Goal: Transaction & Acquisition: Book appointment/travel/reservation

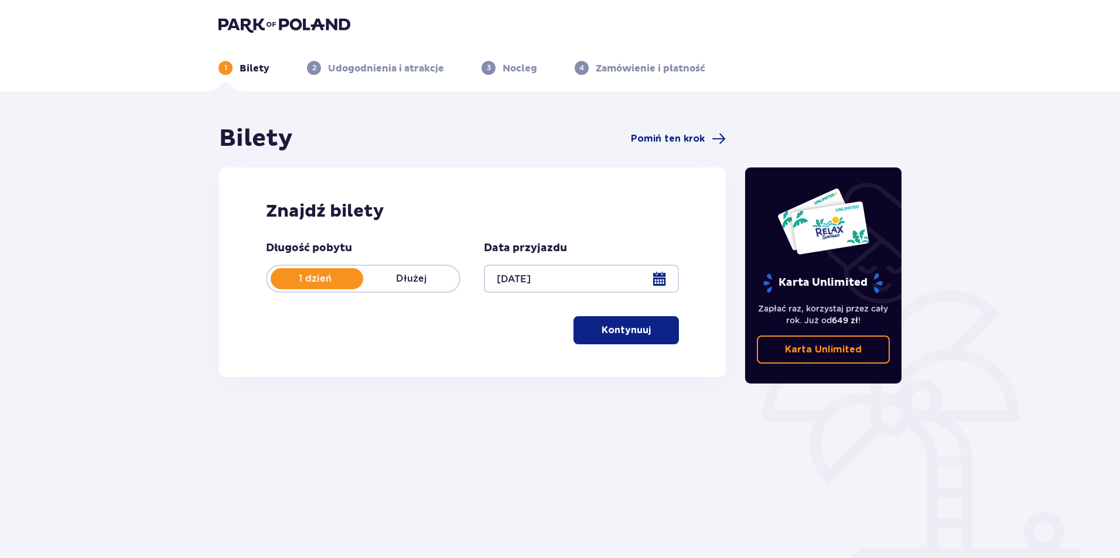
click at [635, 335] on p "Kontynuuj" at bounding box center [626, 330] width 49 height 13
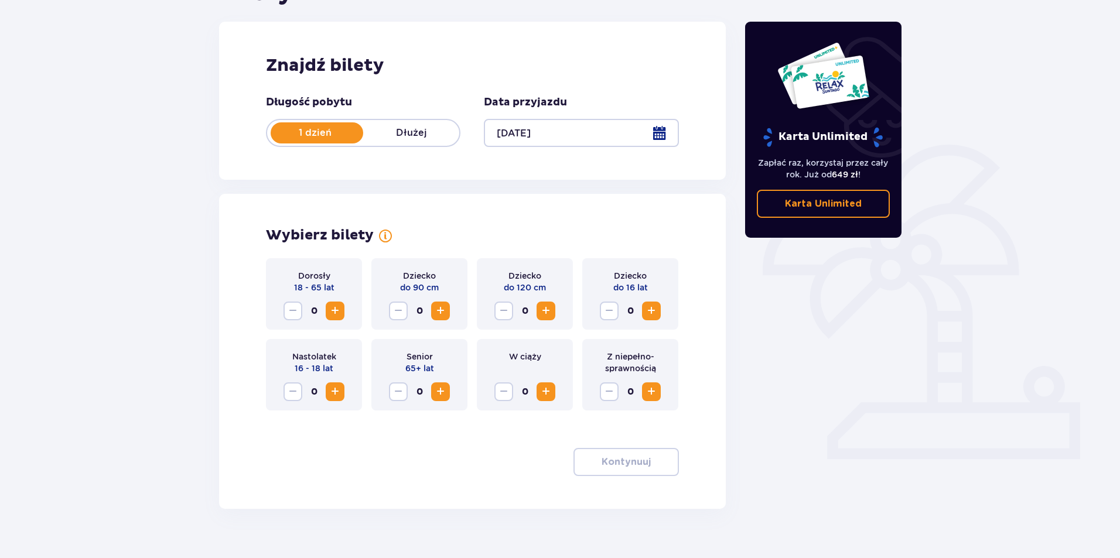
scroll to position [167, 0]
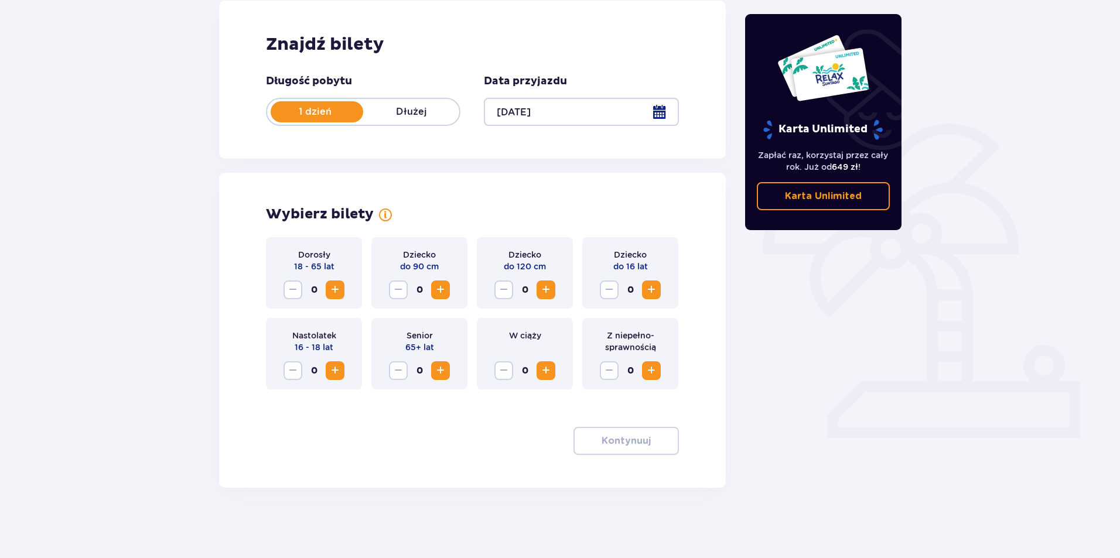
click at [328, 289] on button "Increase" at bounding box center [335, 290] width 19 height 19
click at [333, 374] on span "Increase" at bounding box center [335, 371] width 14 height 14
drag, startPoint x: 292, startPoint y: 370, endPoint x: 299, endPoint y: 369, distance: 7.1
click at [292, 370] on span "Decrease" at bounding box center [293, 371] width 14 height 14
click at [649, 291] on span "Increase" at bounding box center [652, 290] width 14 height 14
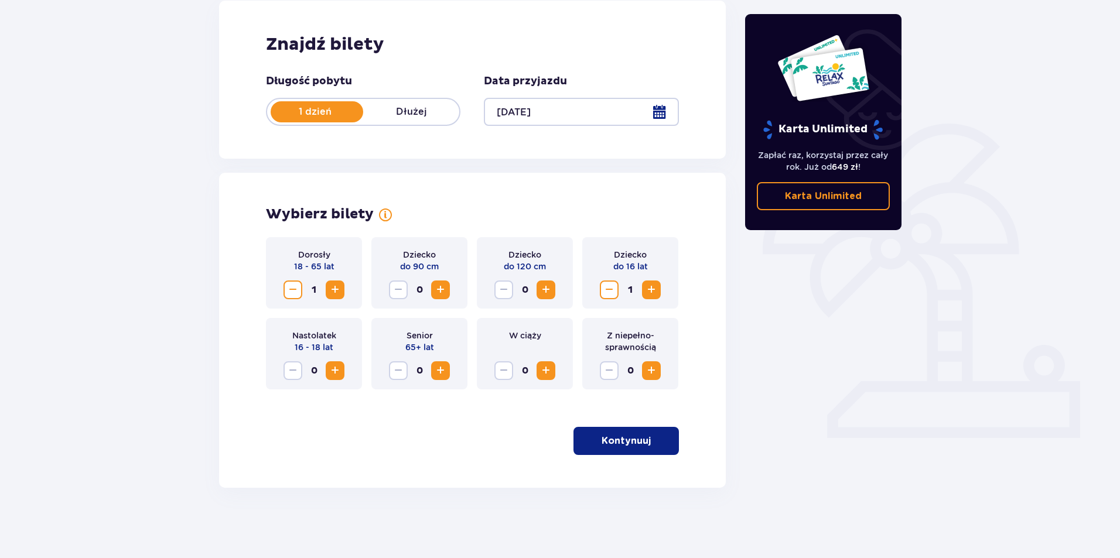
click at [642, 448] on button "Kontynuuj" at bounding box center [626, 441] width 105 height 28
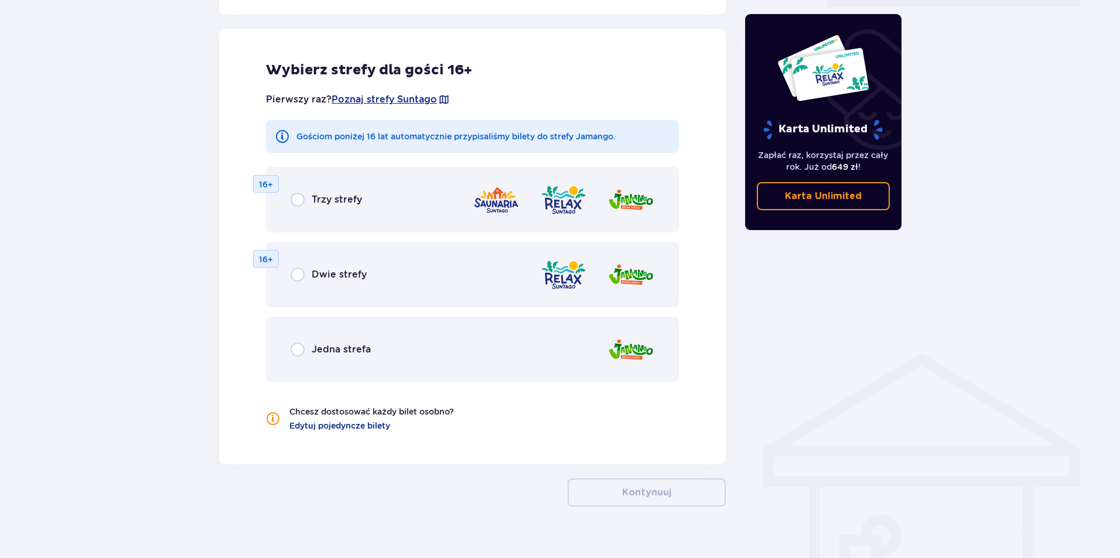
scroll to position [599, 0]
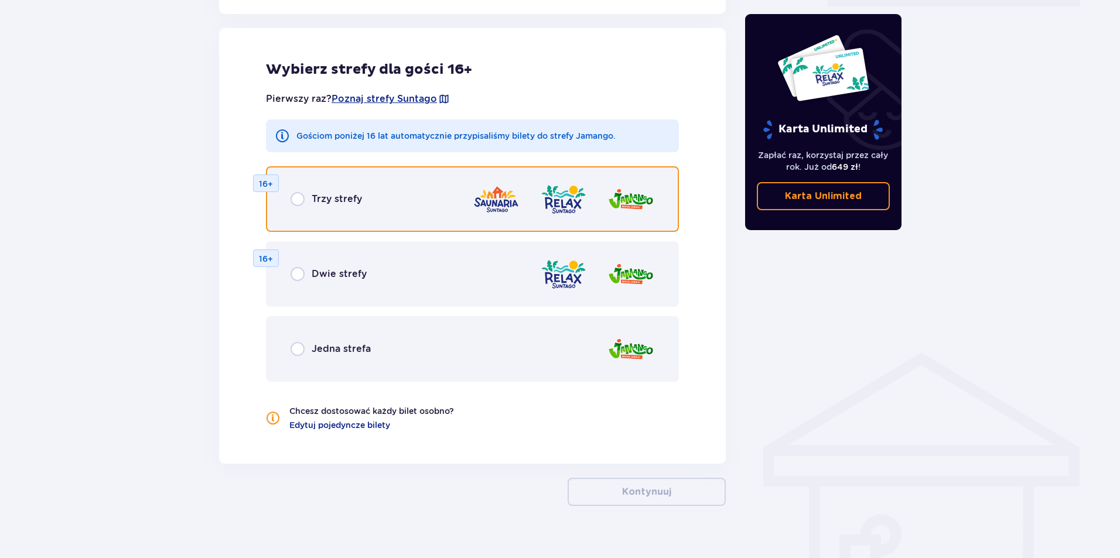
click at [299, 197] on input "radio" at bounding box center [298, 199] width 14 height 14
radio input "true"
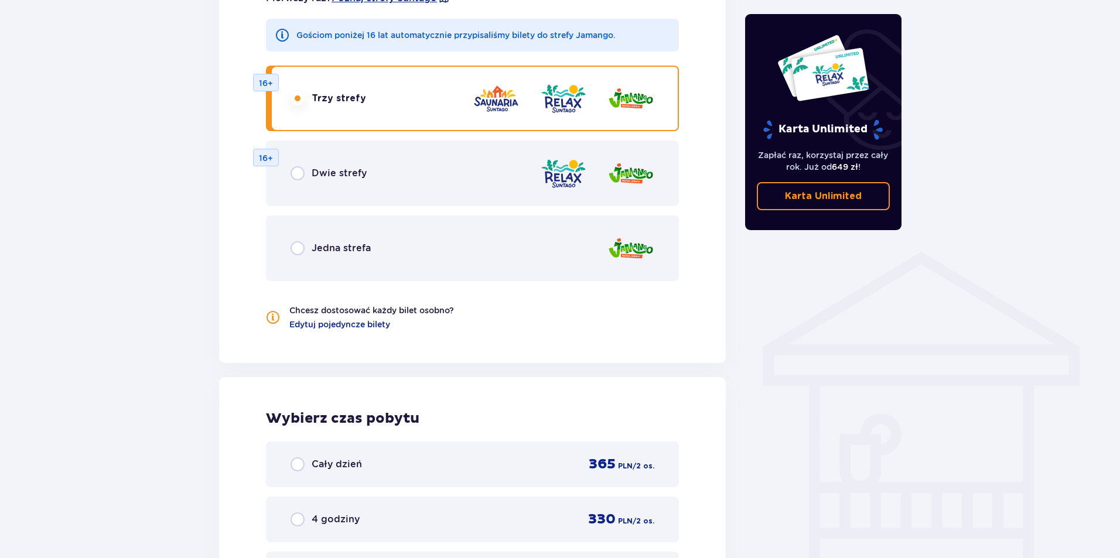
scroll to position [882, 0]
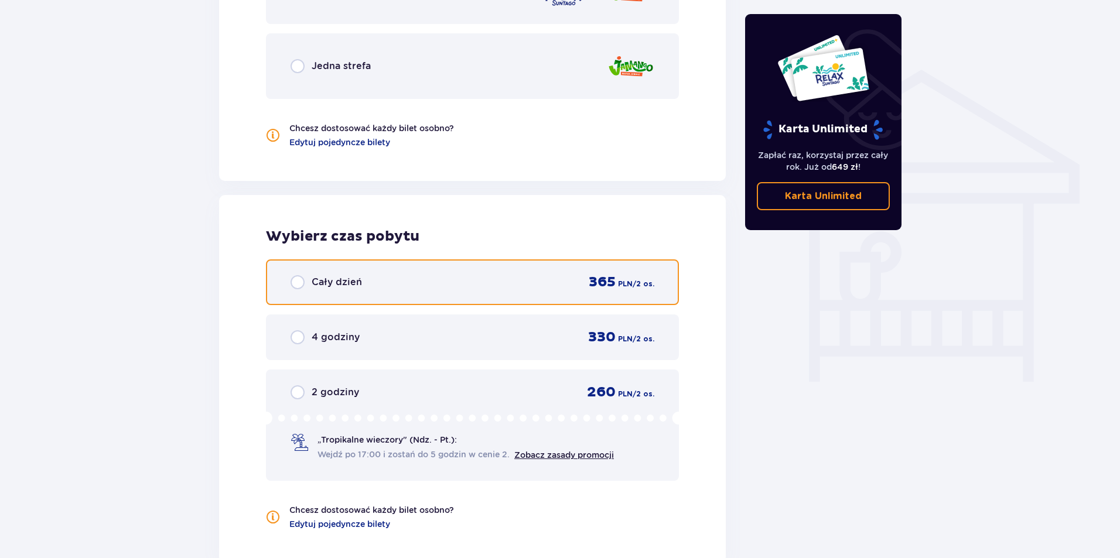
click at [301, 284] on input "radio" at bounding box center [298, 282] width 14 height 14
radio input "true"
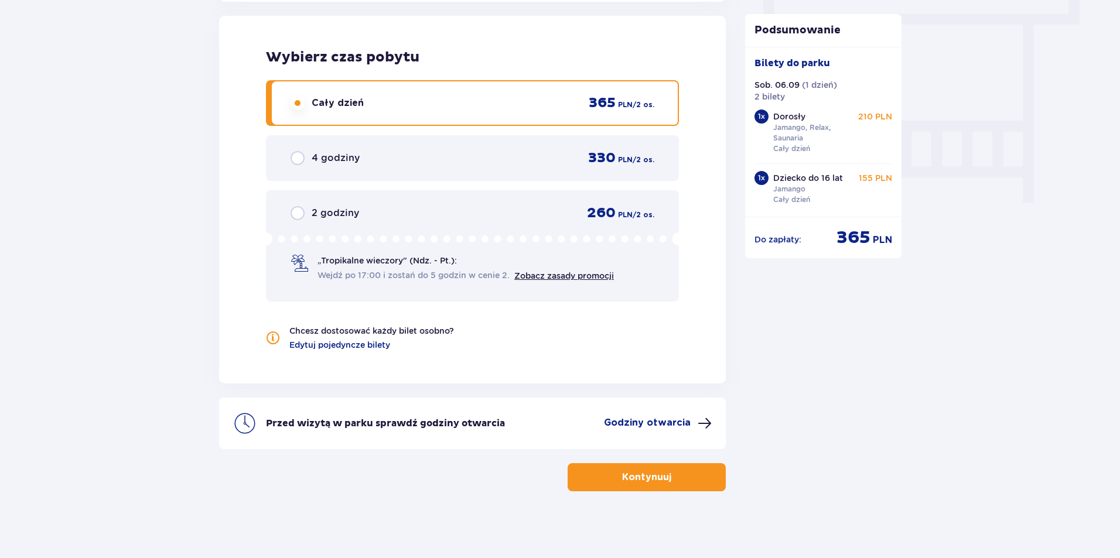
scroll to position [1065, 0]
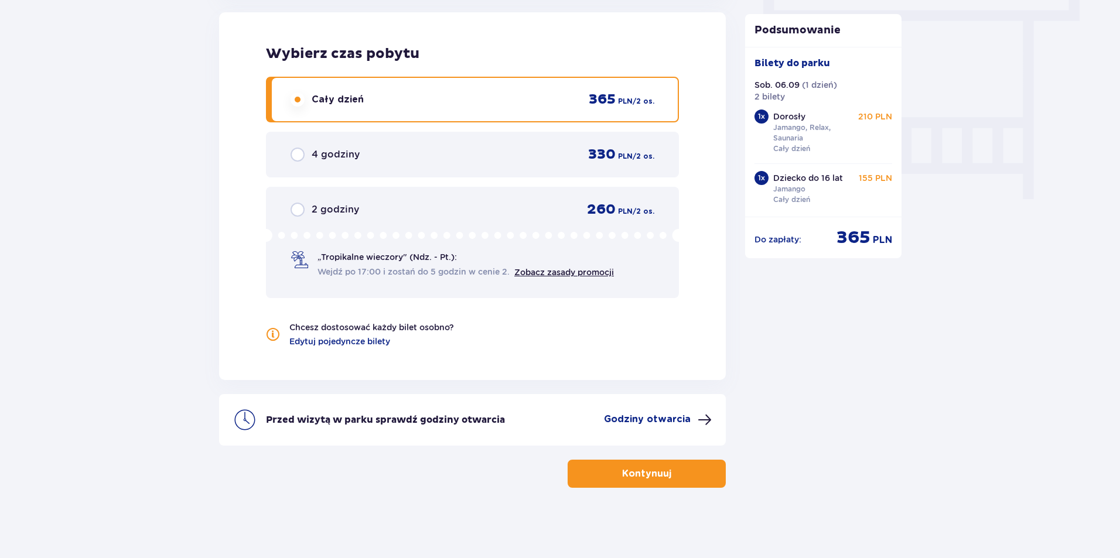
click at [646, 475] on p "Kontynuuj" at bounding box center [646, 474] width 49 height 13
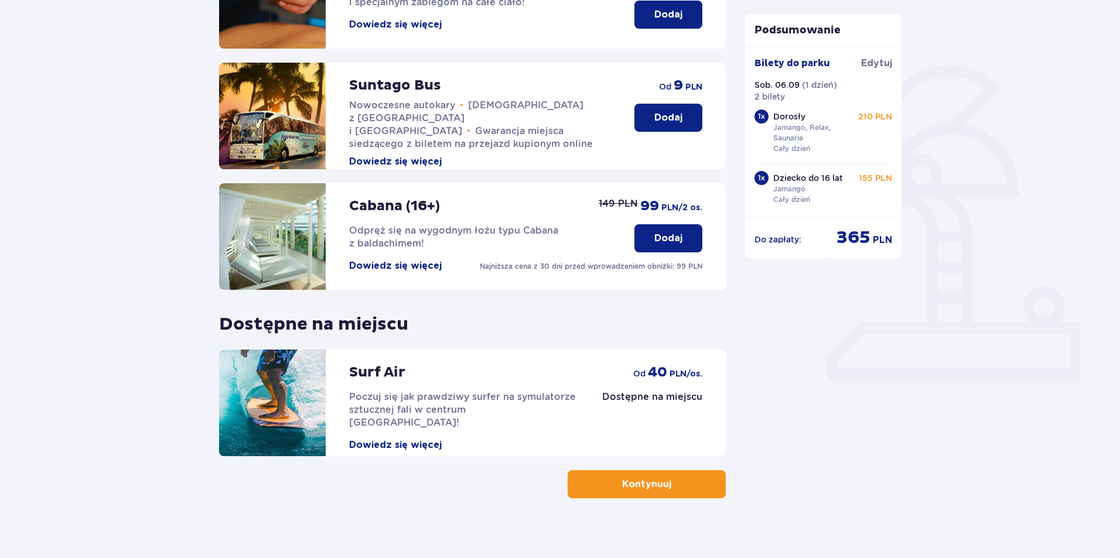
scroll to position [236, 0]
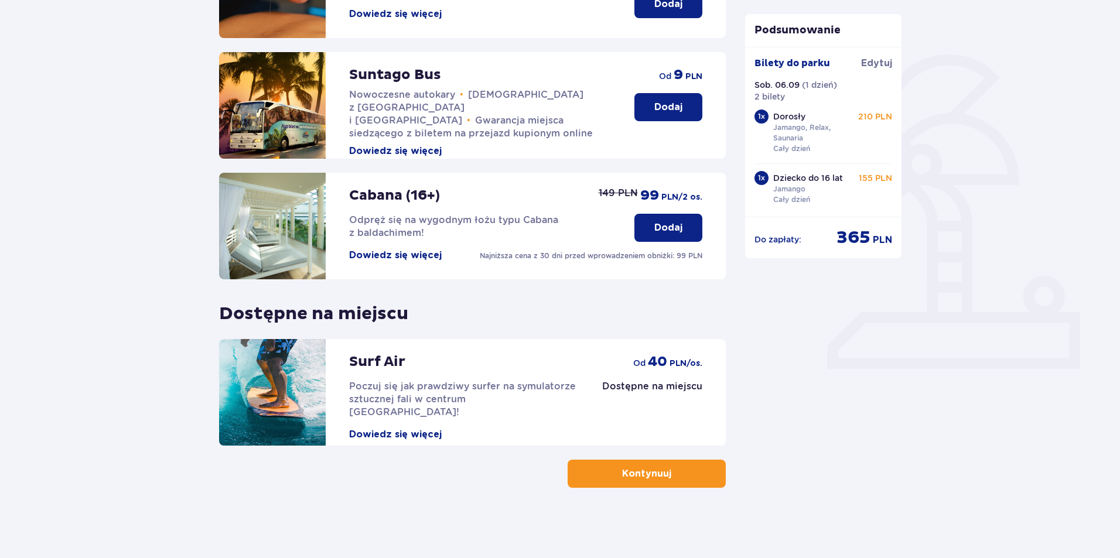
click at [635, 475] on p "Kontynuuj" at bounding box center [646, 474] width 49 height 13
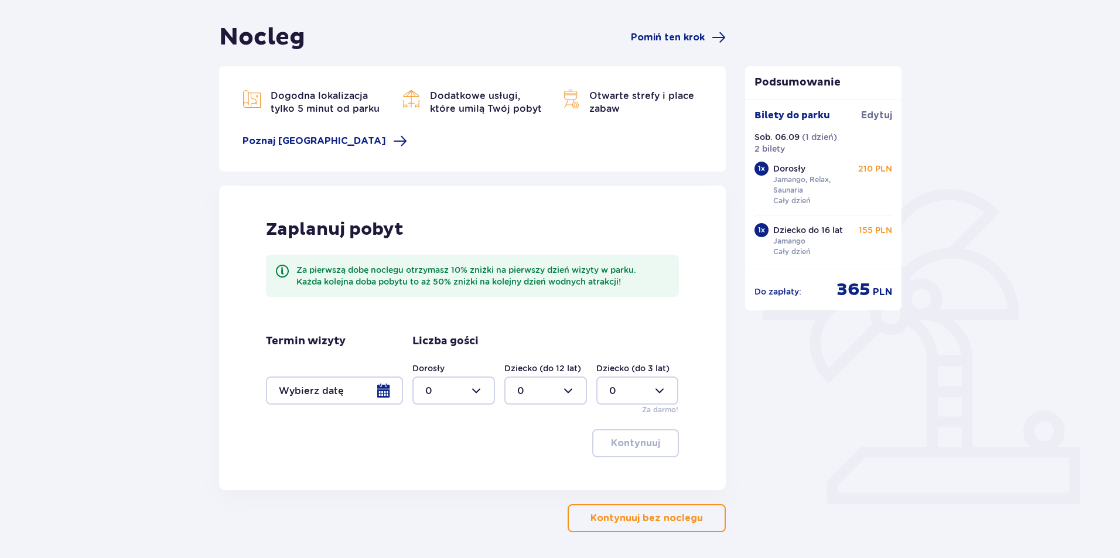
scroll to position [117, 0]
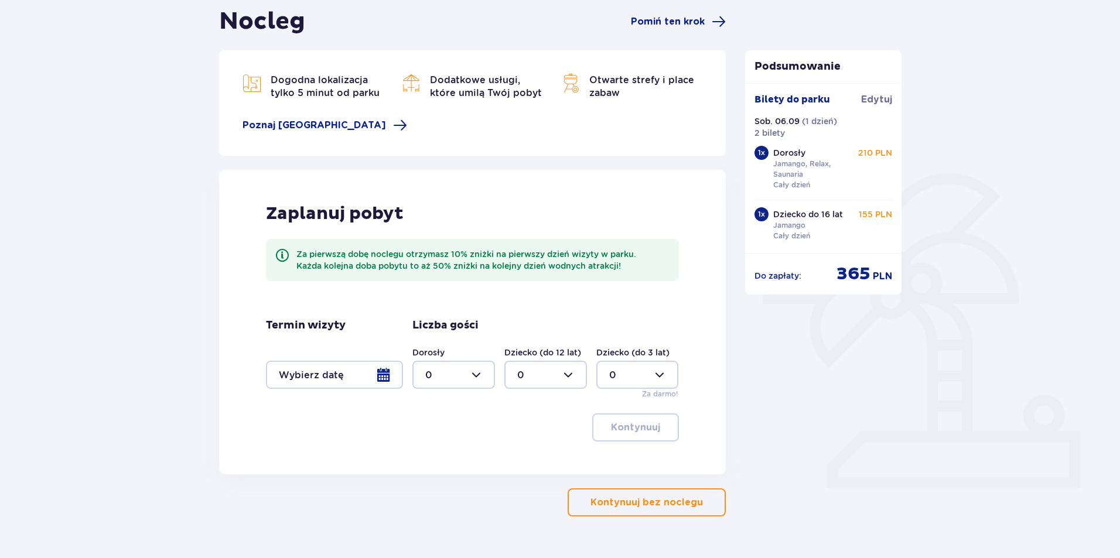
click at [363, 373] on div at bounding box center [334, 375] width 137 height 28
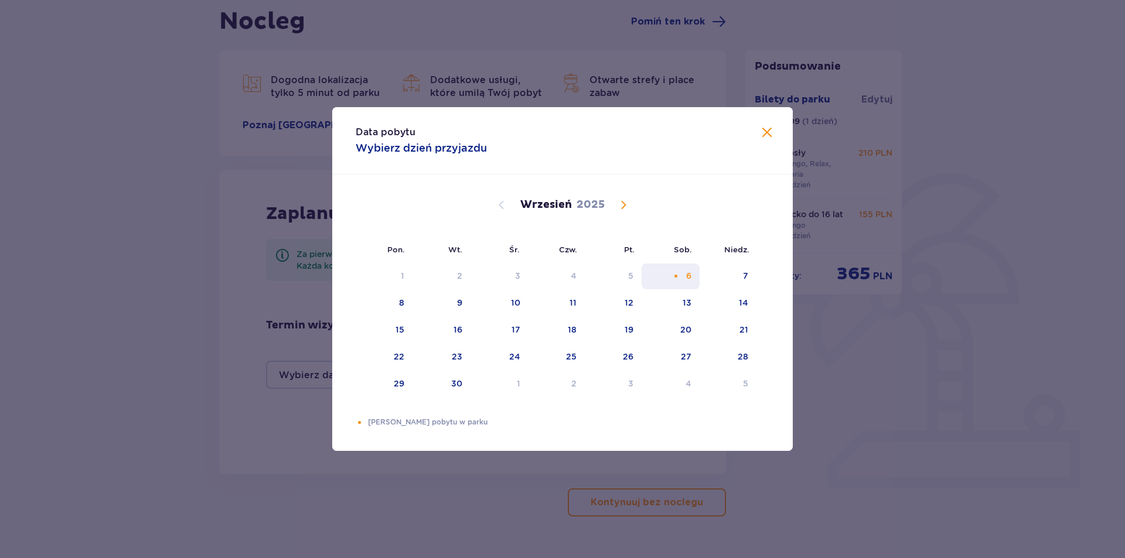
click at [688, 276] on div "6" at bounding box center [688, 276] width 5 height 12
click at [744, 279] on div "7" at bounding box center [745, 276] width 5 height 12
type input "[DATE] - [DATE]"
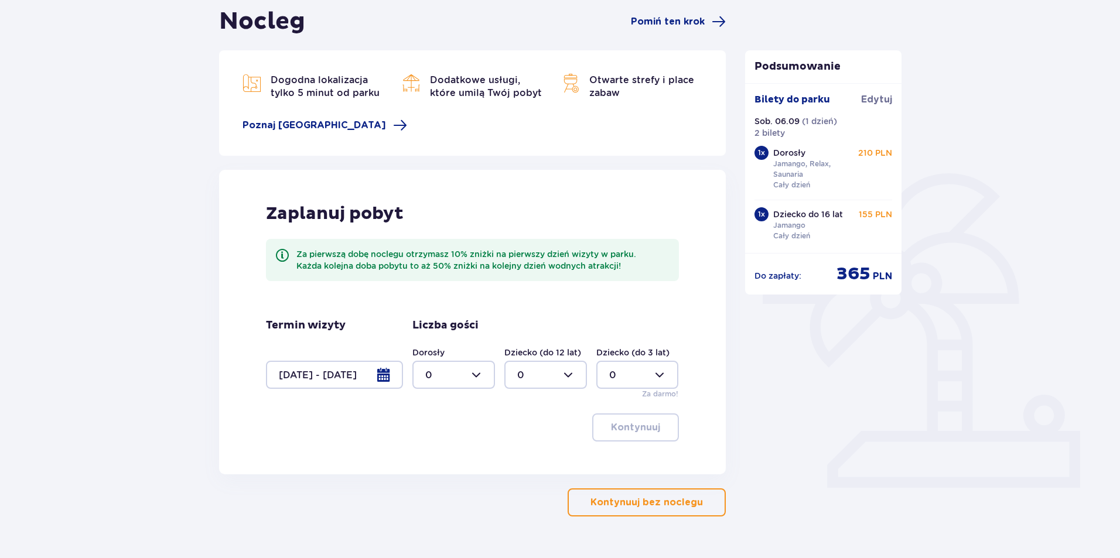
click at [478, 376] on div at bounding box center [453, 375] width 83 height 28
click at [453, 429] on div "1" at bounding box center [453, 435] width 57 height 13
click at [482, 373] on div at bounding box center [453, 375] width 83 height 28
click at [440, 453] on div "2" at bounding box center [453, 459] width 57 height 13
type input "2"
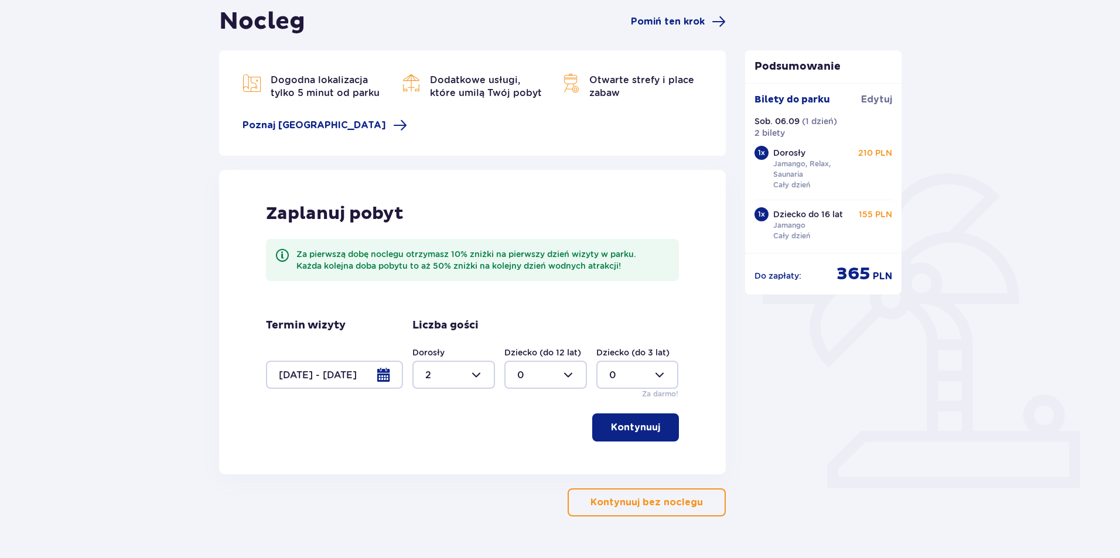
click at [637, 427] on p "Kontynuuj" at bounding box center [635, 427] width 49 height 13
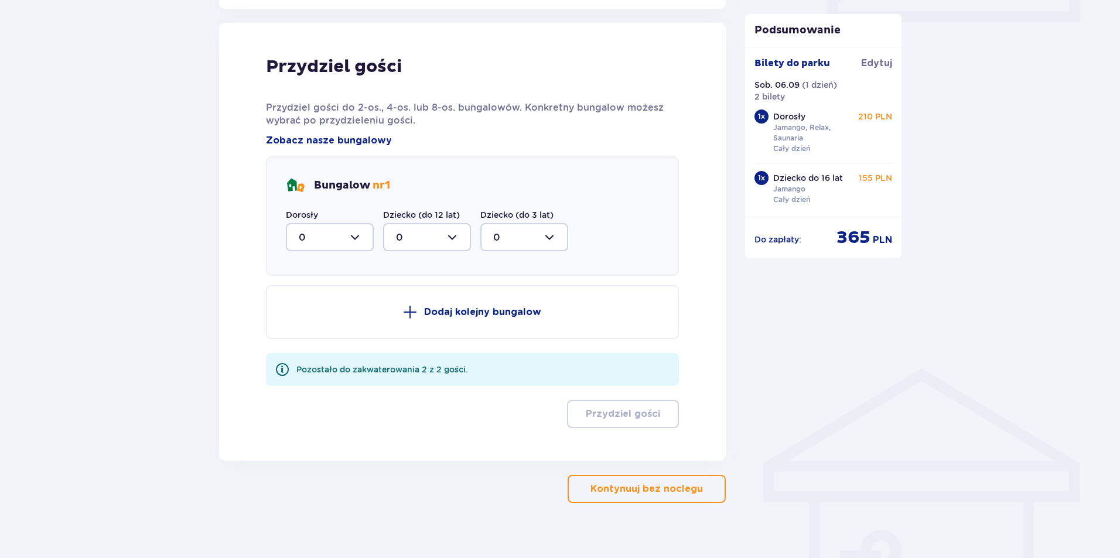
scroll to position [592, 0]
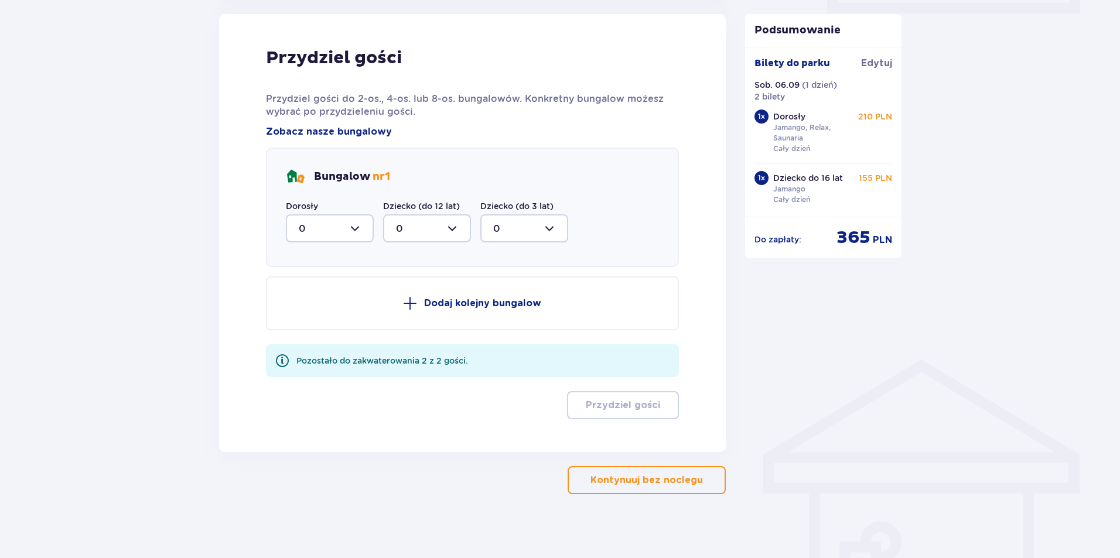
click at [359, 227] on div at bounding box center [330, 228] width 88 height 28
click at [316, 316] on div "2" at bounding box center [330, 313] width 62 height 13
type input "2"
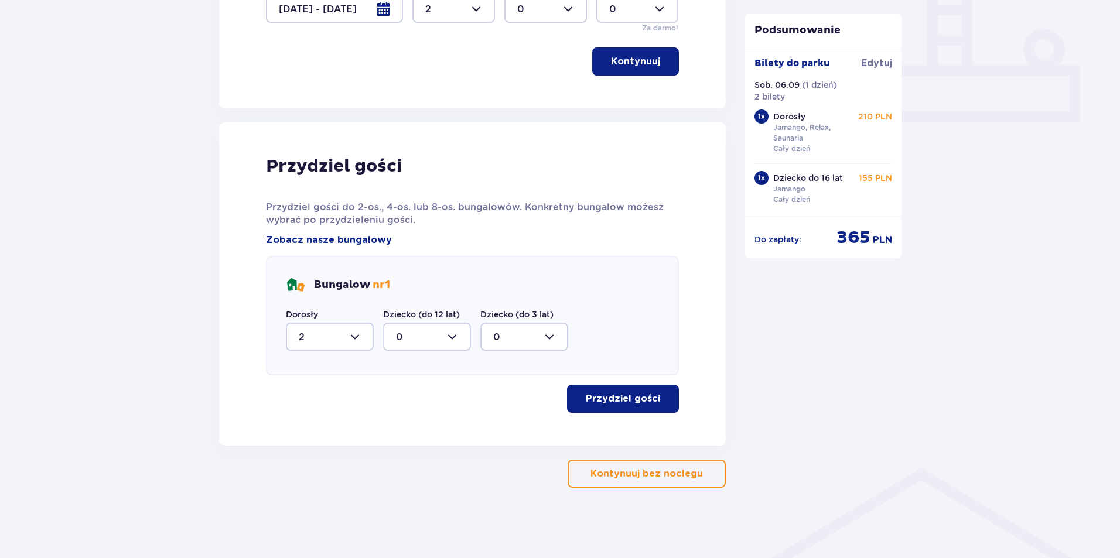
scroll to position [483, 0]
click at [619, 396] on p "Przydziel gości" at bounding box center [623, 399] width 74 height 13
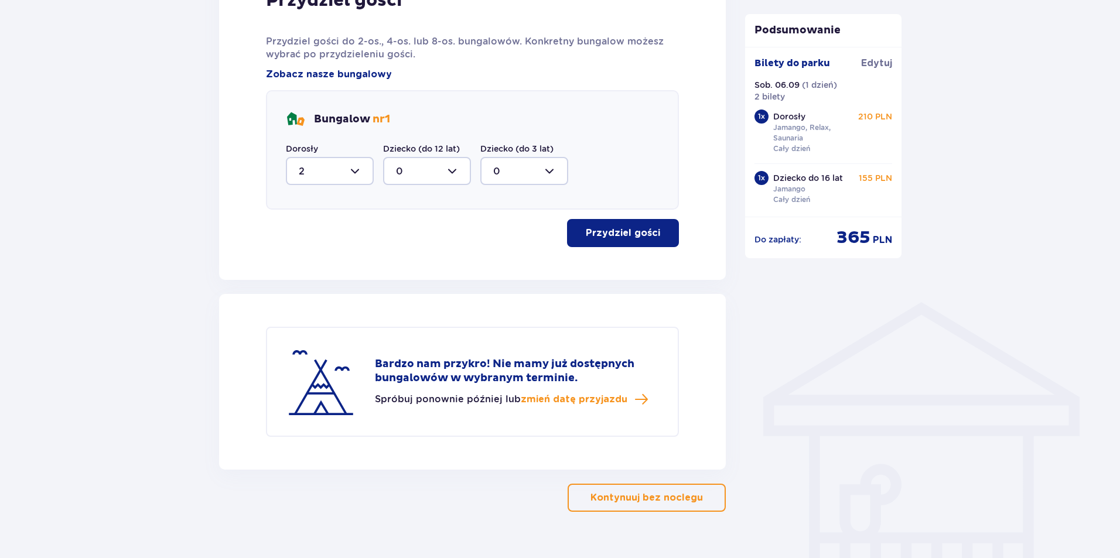
scroll to position [673, 0]
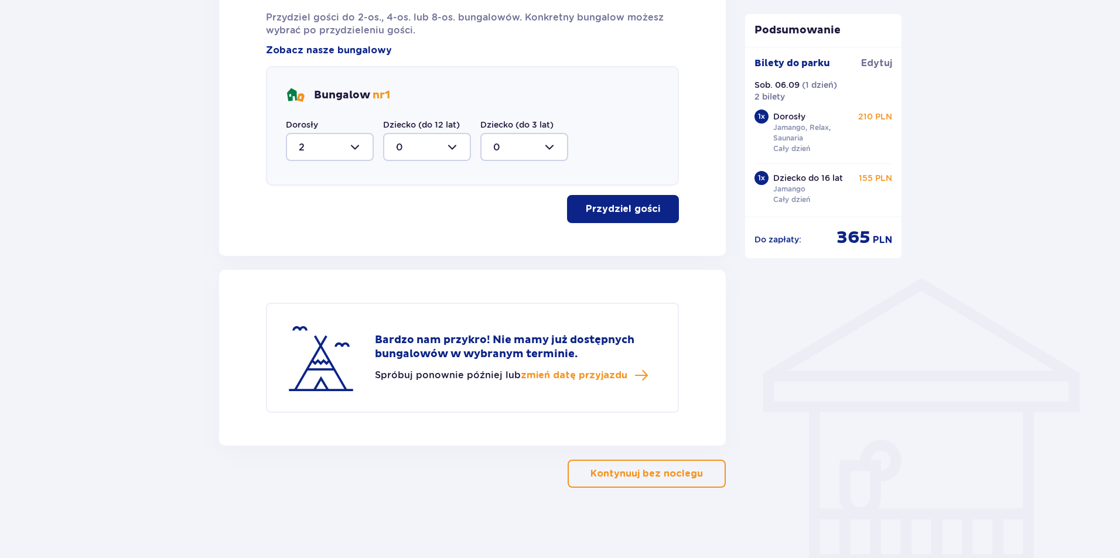
click at [625, 485] on button "Kontynuuj bez noclegu" at bounding box center [647, 474] width 158 height 28
